Goal: Navigation & Orientation: Find specific page/section

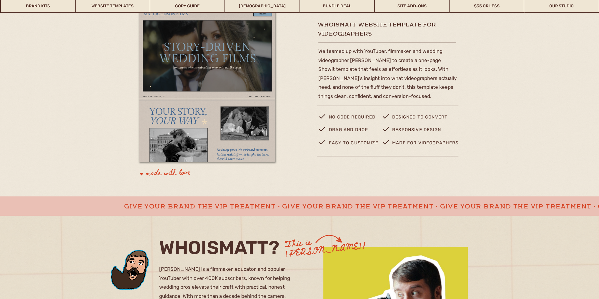
scroll to position [63, 0]
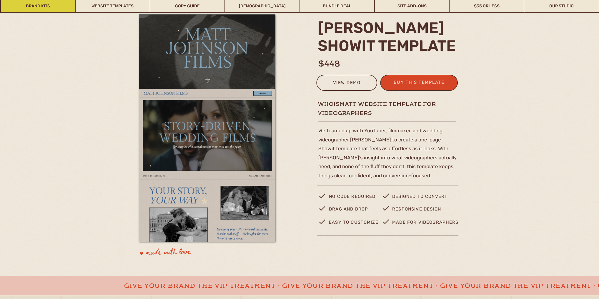
click at [46, 6] on link "Brand Kits" at bounding box center [38, 6] width 74 height 14
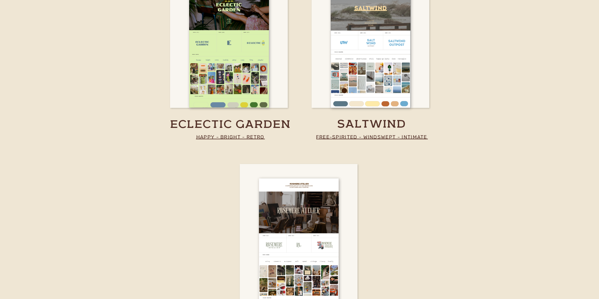
scroll to position [1699, 0]
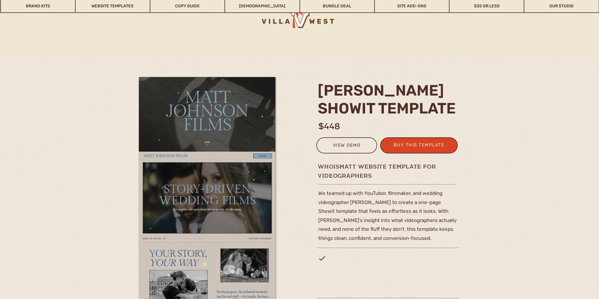
scroll to position [63, 0]
